Goal: Task Accomplishment & Management: Use online tool/utility

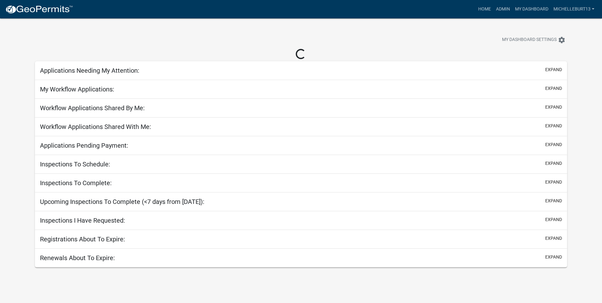
select select "3: 100"
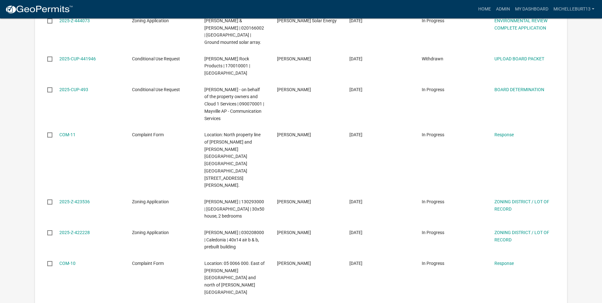
scroll to position [1746, 0]
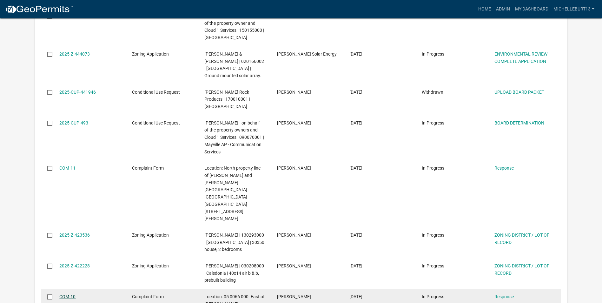
click at [66, 294] on link "COM-10" at bounding box center [67, 296] width 16 height 5
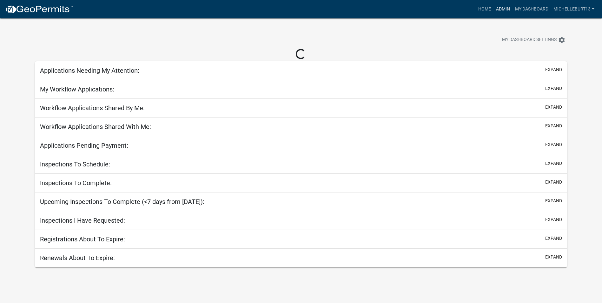
click at [506, 10] on link "Admin" at bounding box center [503, 9] width 19 height 12
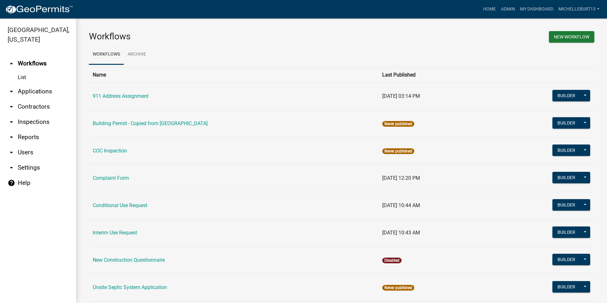
click at [27, 93] on link "arrow_drop_down Applications" at bounding box center [38, 91] width 76 height 15
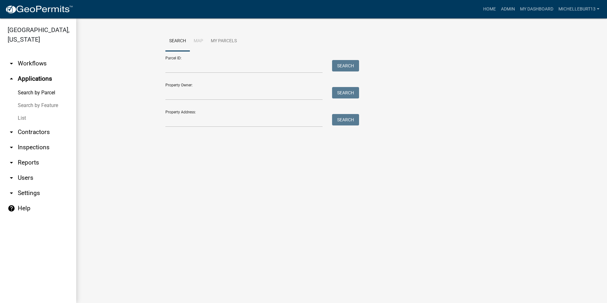
click at [28, 65] on link "arrow_drop_down Workflows" at bounding box center [38, 63] width 76 height 15
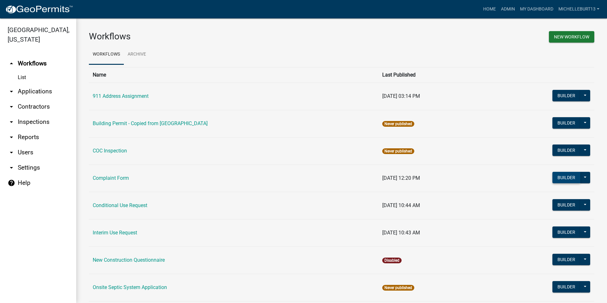
click at [558, 178] on button "Builder" at bounding box center [566, 177] width 28 height 11
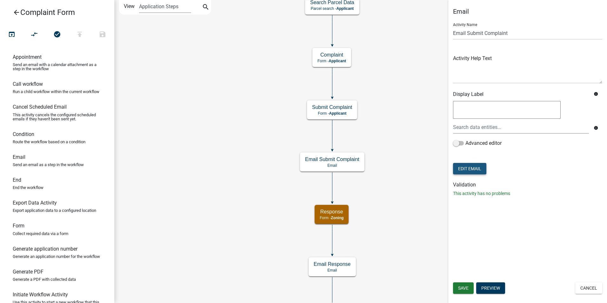
click at [477, 171] on button "Edit Email" at bounding box center [469, 168] width 33 height 11
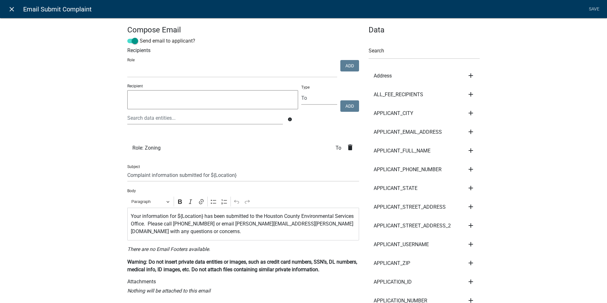
click at [13, 9] on icon "close" at bounding box center [12, 9] width 8 height 8
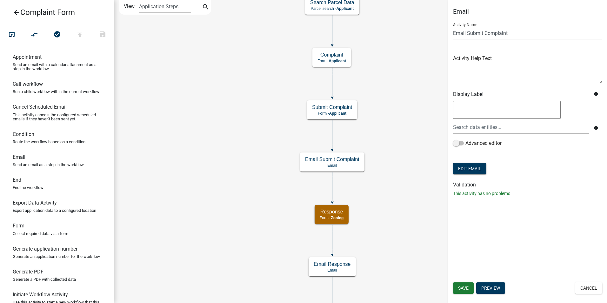
click at [16, 11] on icon "arrow_back" at bounding box center [17, 13] width 8 height 9
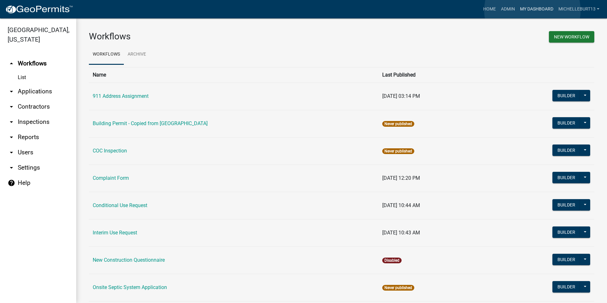
click at [532, 10] on link "My Dashboard" at bounding box center [537, 9] width 38 height 12
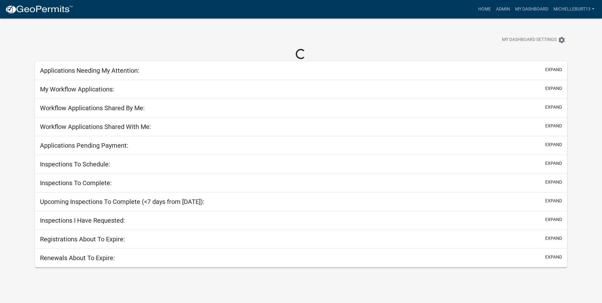
select select "3: 100"
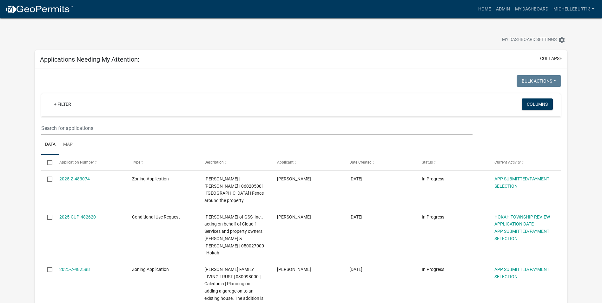
click at [467, 39] on div "My Dashboard Settings settings" at bounding box center [459, 41] width 226 height 14
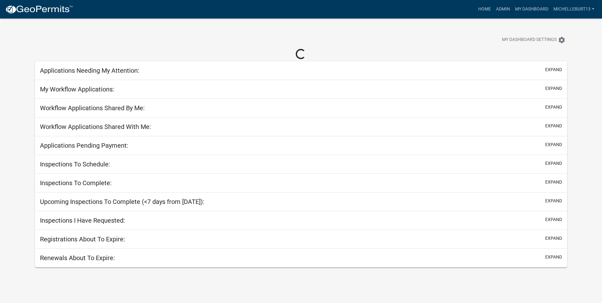
select select "3: 100"
